Goal: Information Seeking & Learning: Learn about a topic

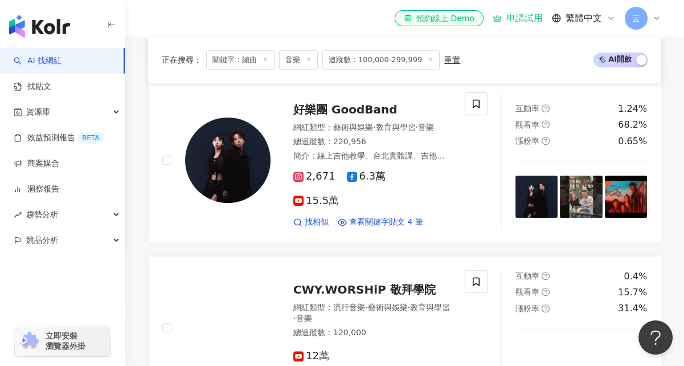
scroll to position [797, 0]
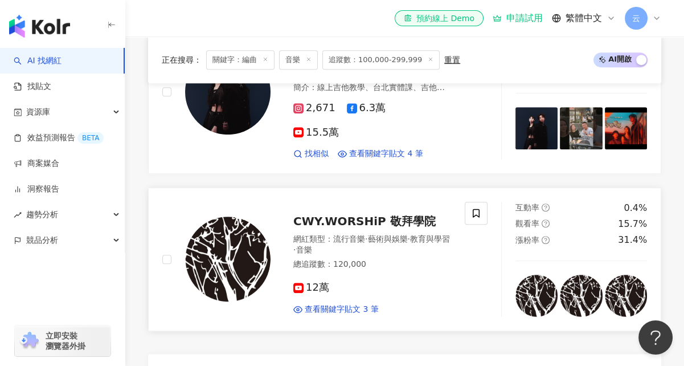
click at [376, 214] on span "CWY.WORSHiP 敬拜學院" at bounding box center [364, 221] width 142 height 14
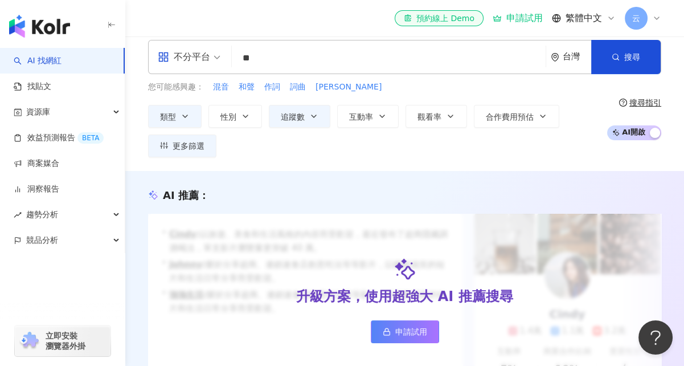
scroll to position [0, 0]
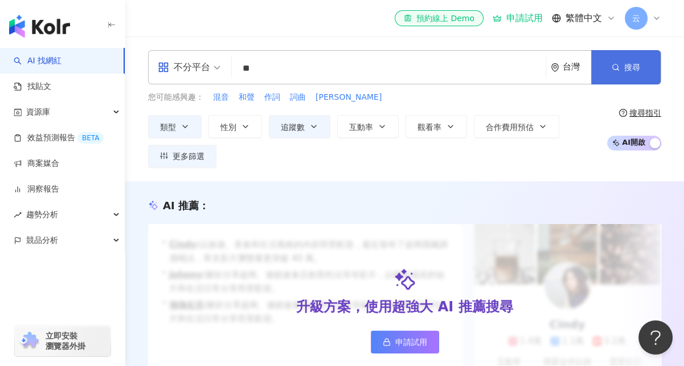
click at [608, 74] on button "搜尋" at bounding box center [625, 67] width 69 height 34
click at [311, 133] on button "追蹤數" at bounding box center [299, 126] width 61 height 23
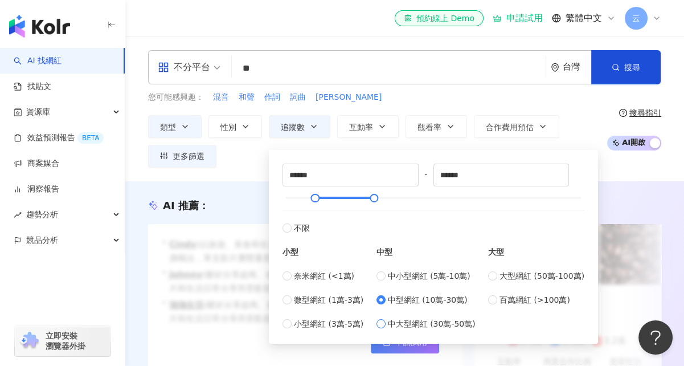
type input "******"
click at [253, 149] on div "類型 性別 追蹤數 互動率 觀看率 合作費用預估 更多篩選 ****** - ****** 不限 小型 奈米網紅 (<1萬) 微型網紅 (1萬-3萬) 小型網…" at bounding box center [374, 141] width 453 height 52
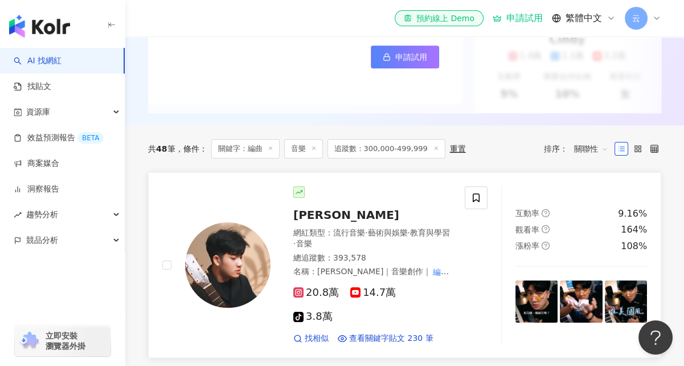
scroll to position [342, 0]
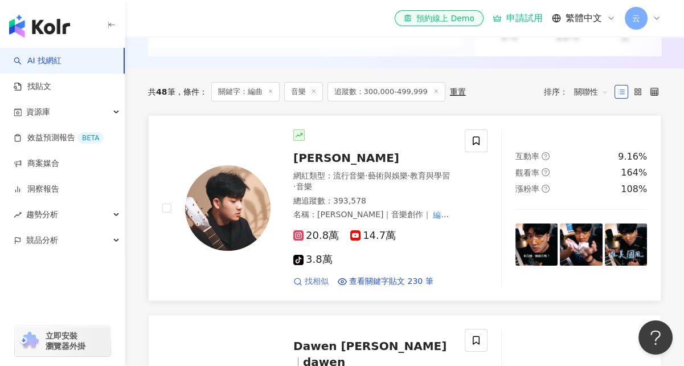
click at [313, 276] on span "找相似" at bounding box center [317, 281] width 24 height 11
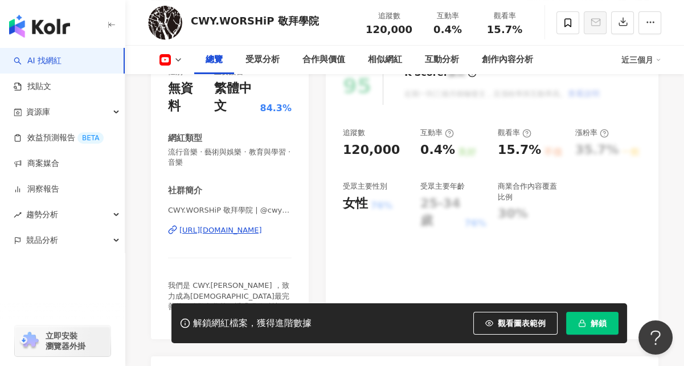
scroll to position [114, 0]
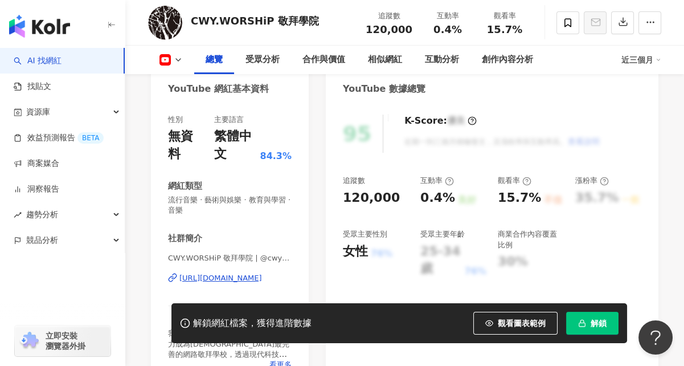
click at [247, 275] on div "[URL][DOMAIN_NAME]" at bounding box center [220, 278] width 83 height 10
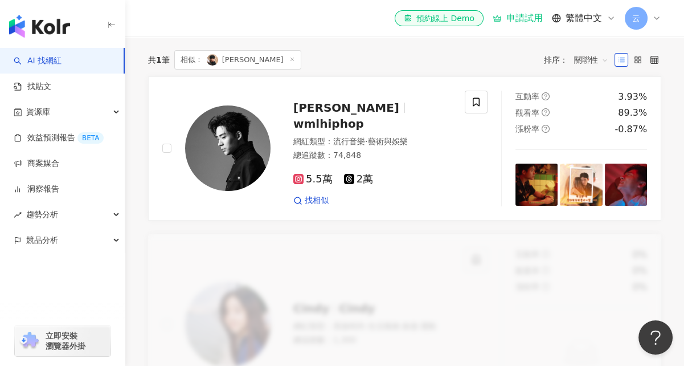
scroll to position [308, 0]
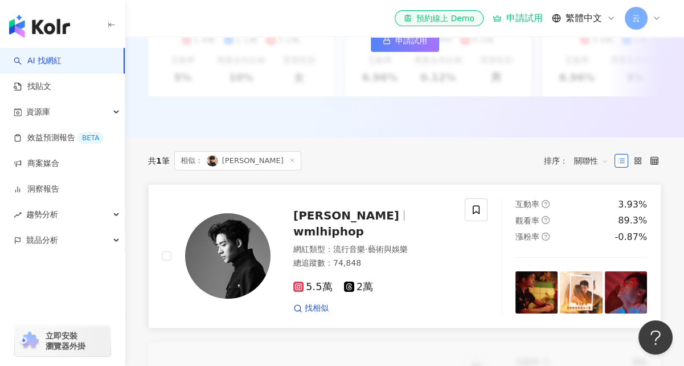
click at [338, 222] on span "[PERSON_NAME]" at bounding box center [346, 215] width 106 height 14
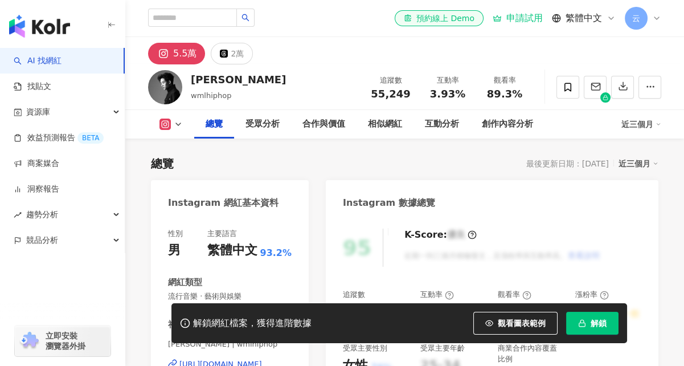
scroll to position [114, 0]
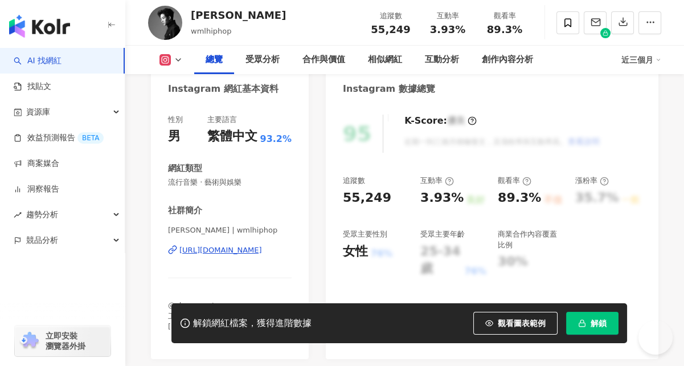
click at [248, 248] on div "https://www.instagram.com/wmlhiphop/" at bounding box center [220, 250] width 83 height 10
